Goal: Navigation & Orientation: Go to known website

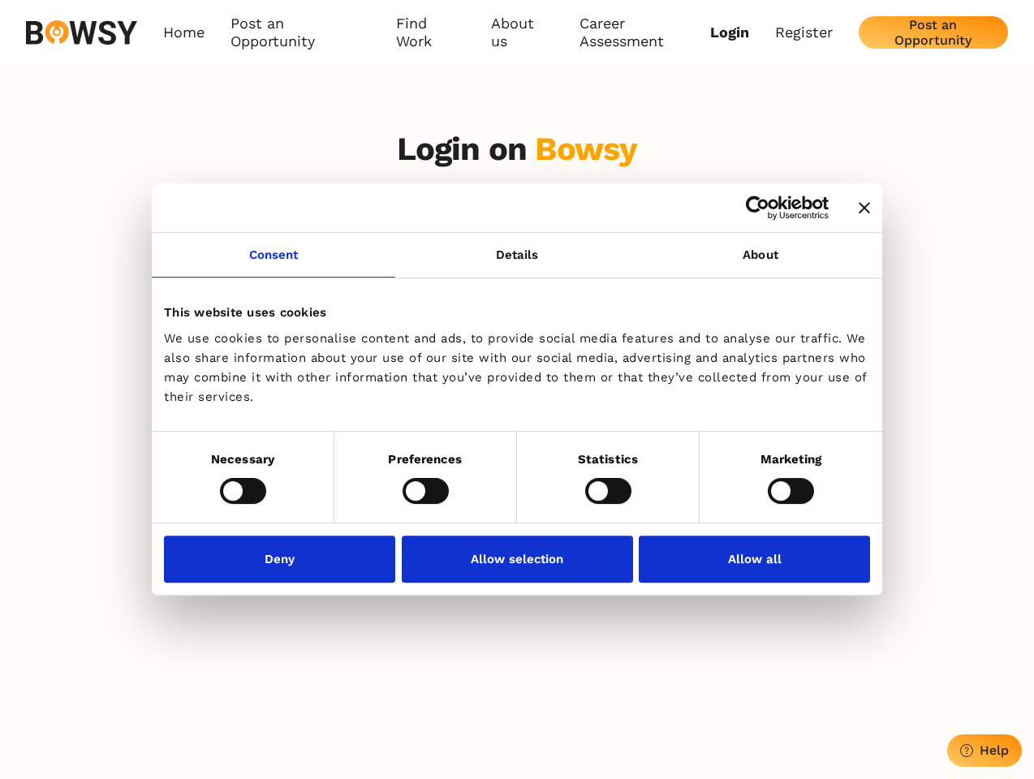
click at [859, 209] on icon "Close banner" at bounding box center [864, 207] width 11 height 11
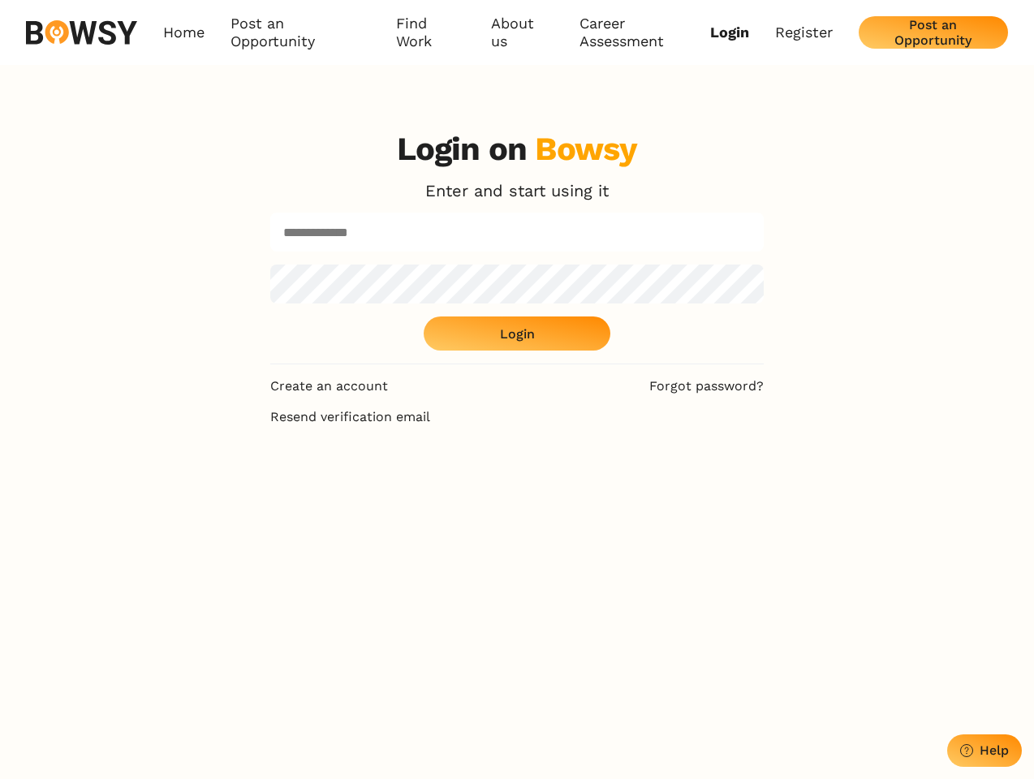
click at [274, 265] on body "Consent Details [#IABV2SETTINGS#] About This website uses cookies We use cookie…" at bounding box center [517, 670] width 1034 height 1340
click at [761, 265] on div "Login on Bowsy Enter and start using it Login" at bounding box center [517, 247] width 494 height 235
click at [243, 490] on div "Login on Bowsy Enter and start using it Login Create an account Forgot password…" at bounding box center [517, 506] width 1034 height 779
click at [425, 490] on div "Login on Bowsy Enter and start using it Login Create an account Forgot password…" at bounding box center [517, 506] width 520 height 779
click at [608, 490] on div "Login on Bowsy Enter and start using it Login Create an account Forgot password…" at bounding box center [517, 506] width 520 height 779
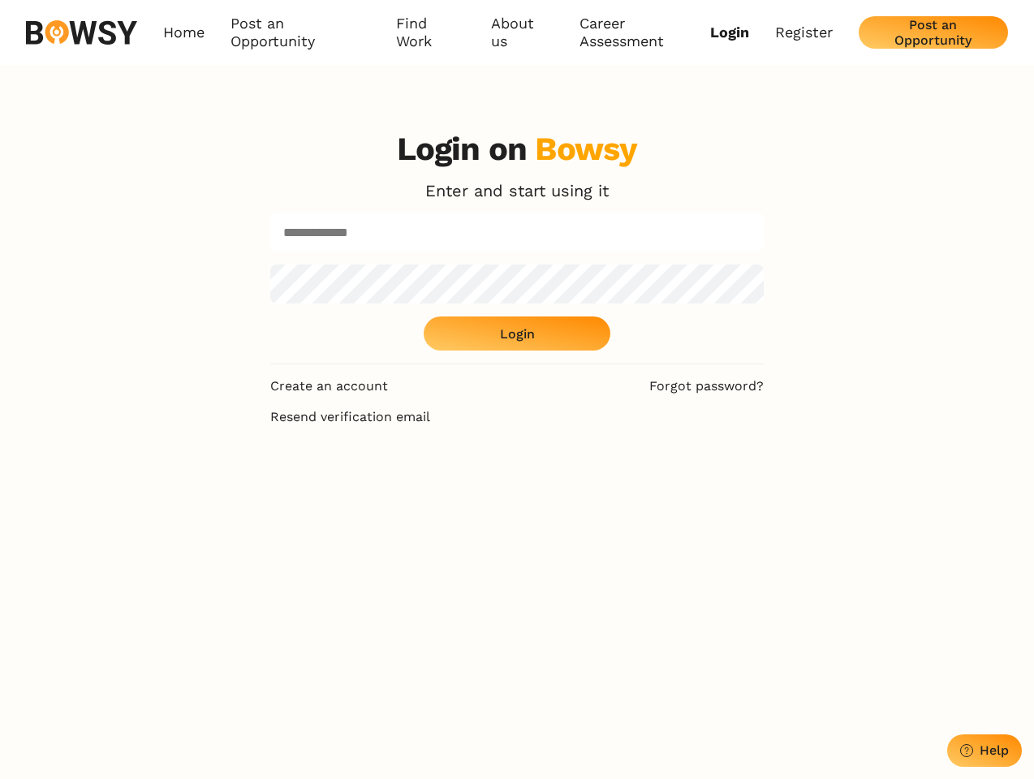
click at [791, 490] on div "Login on Bowsy Enter and start using it Login Create an account Forgot password…" at bounding box center [517, 506] width 1034 height 779
click at [284, 559] on div "Login on Bowsy Enter and start using it Login Create an account Forgot password…" at bounding box center [517, 506] width 520 height 779
click at [517, 559] on div "Login on Bowsy Enter and start using it Login Create an account Forgot password…" at bounding box center [517, 506] width 520 height 779
